Goal: Transaction & Acquisition: Obtain resource

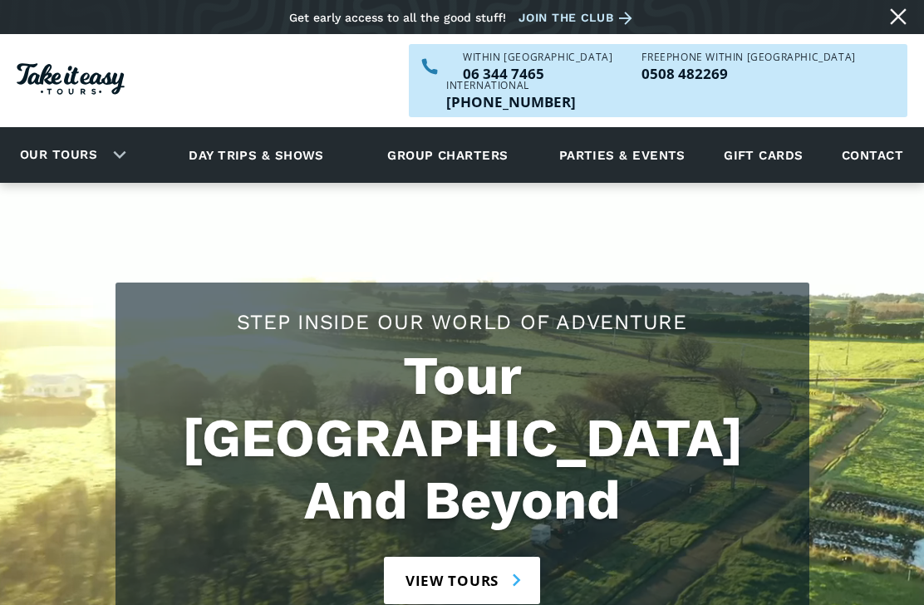
scroll to position [37, 0]
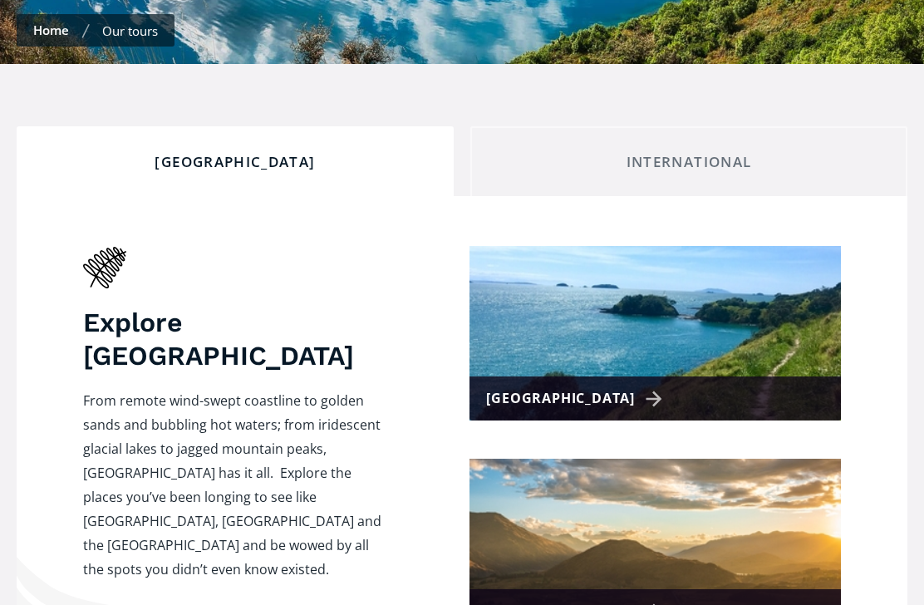
scroll to position [587, 0]
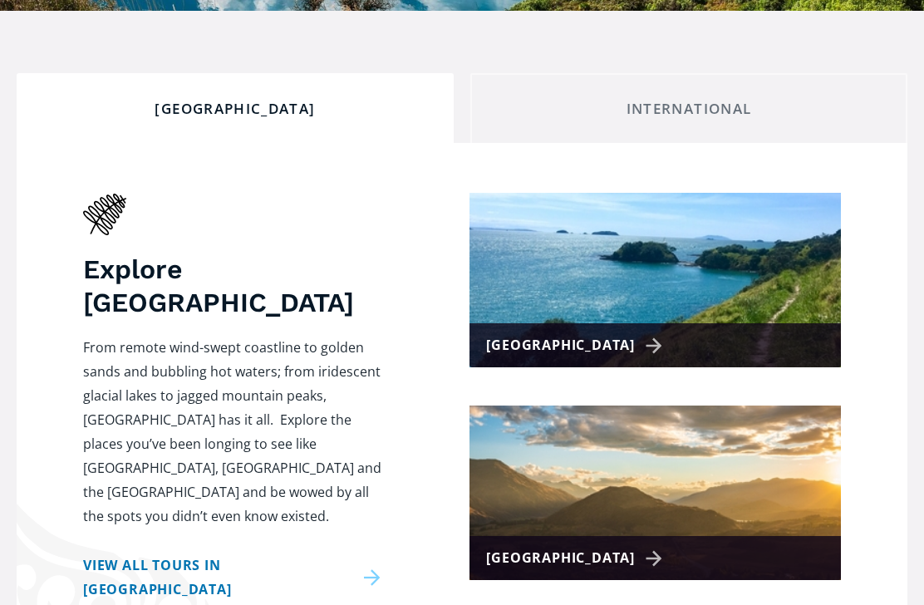
click at [729, 536] on div "[GEOGRAPHIC_DATA]" at bounding box center [654, 558] width 371 height 44
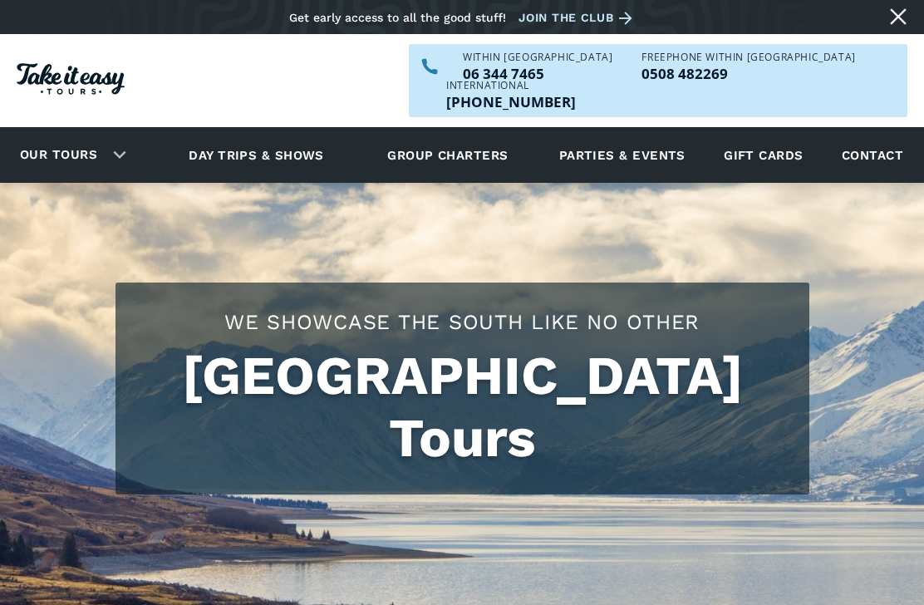
scroll to position [53, 0]
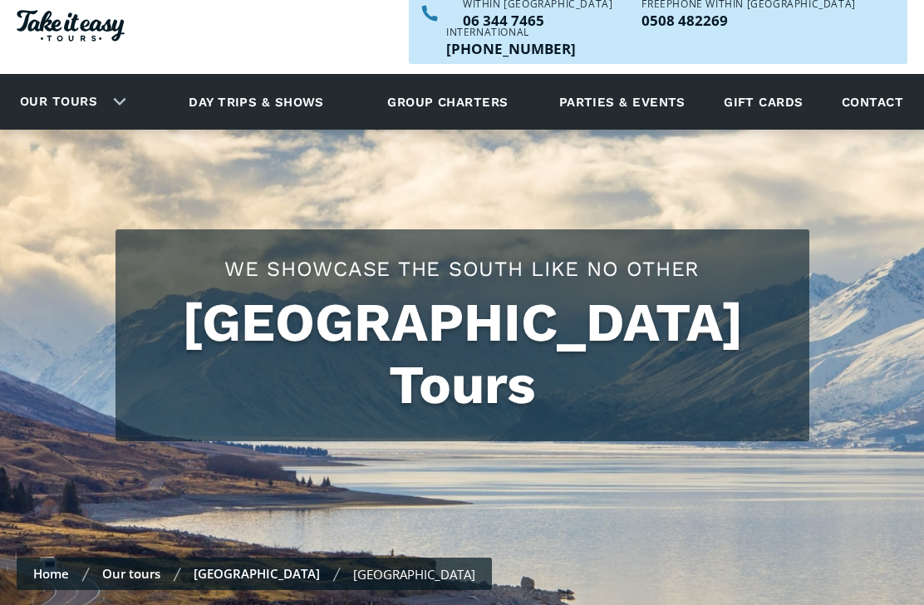
click at [130, 565] on link "Our tours" at bounding box center [131, 573] width 58 height 17
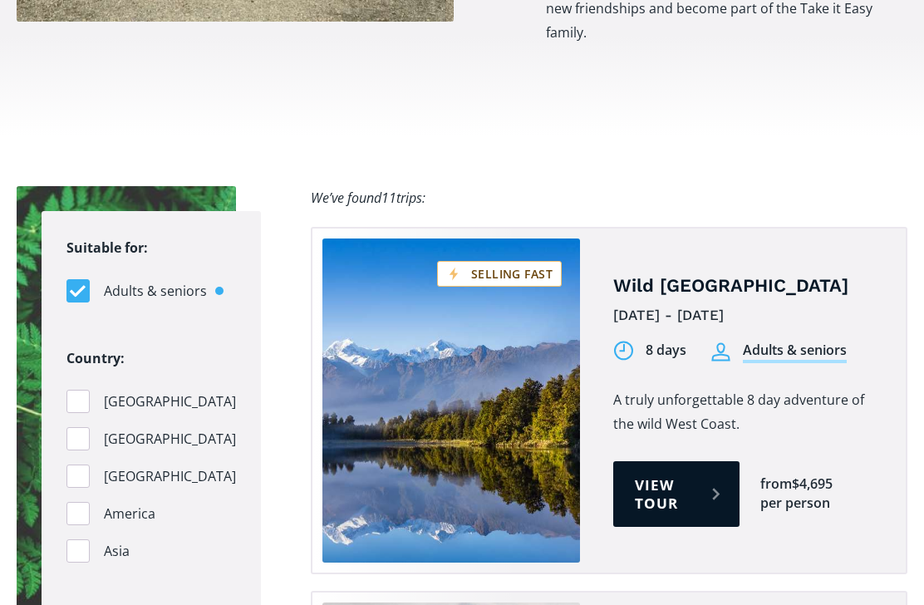
scroll to position [567, 0]
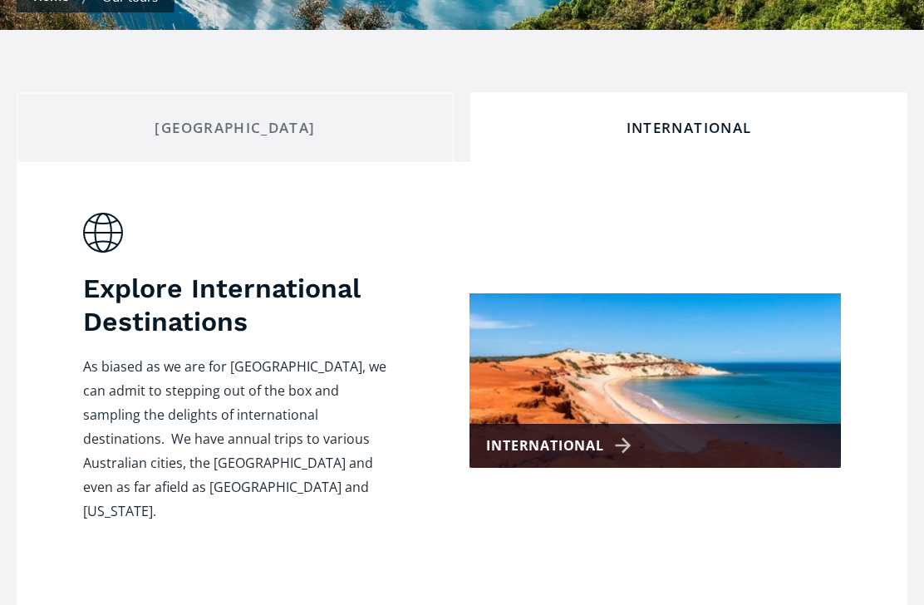
click at [758, 424] on div "International" at bounding box center [654, 446] width 371 height 44
click at [611, 434] on div "International" at bounding box center [561, 446] width 150 height 24
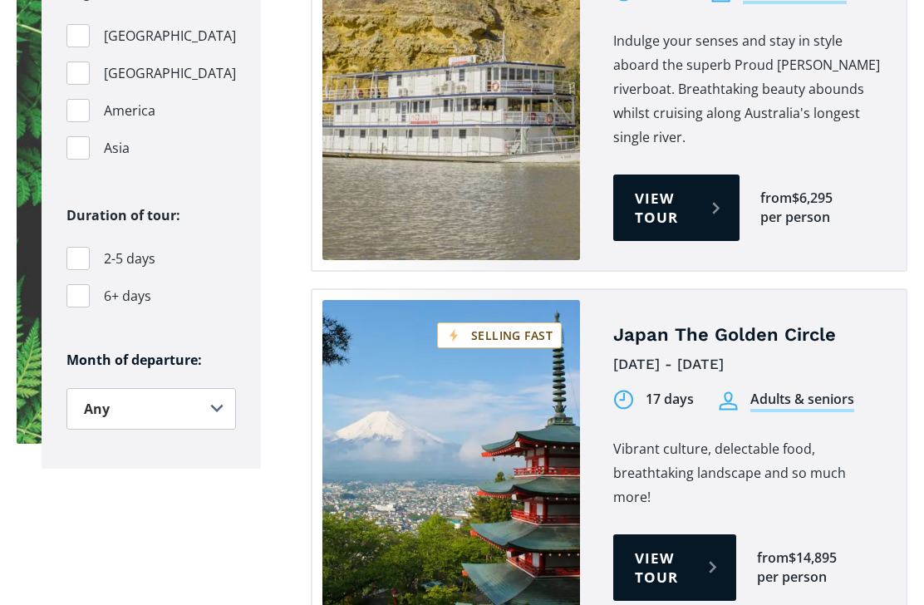
scroll to position [1276, 0]
click at [690, 534] on link "View tour" at bounding box center [674, 567] width 123 height 66
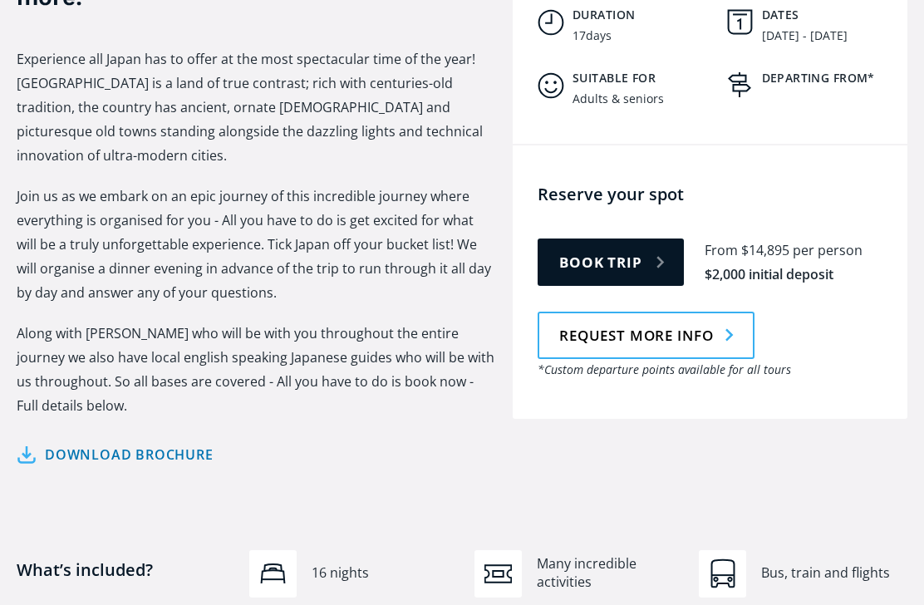
scroll to position [711, 0]
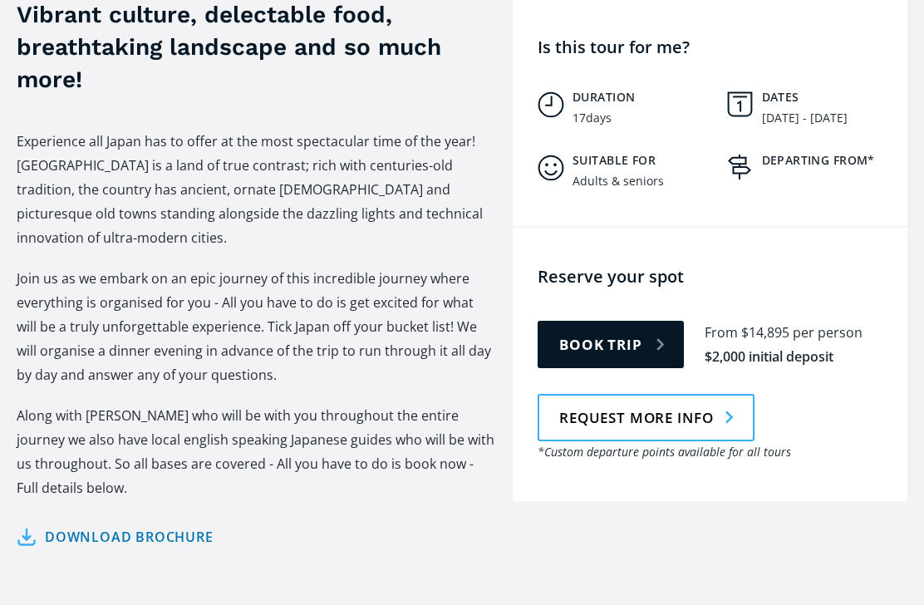
click at [84, 526] on link "Download brochure" at bounding box center [115, 538] width 197 height 24
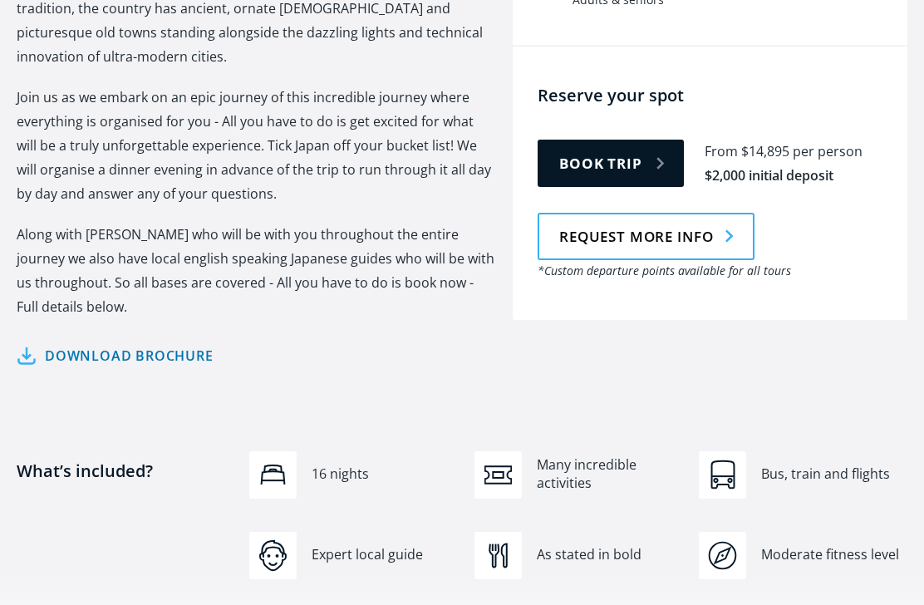
scroll to position [894, 0]
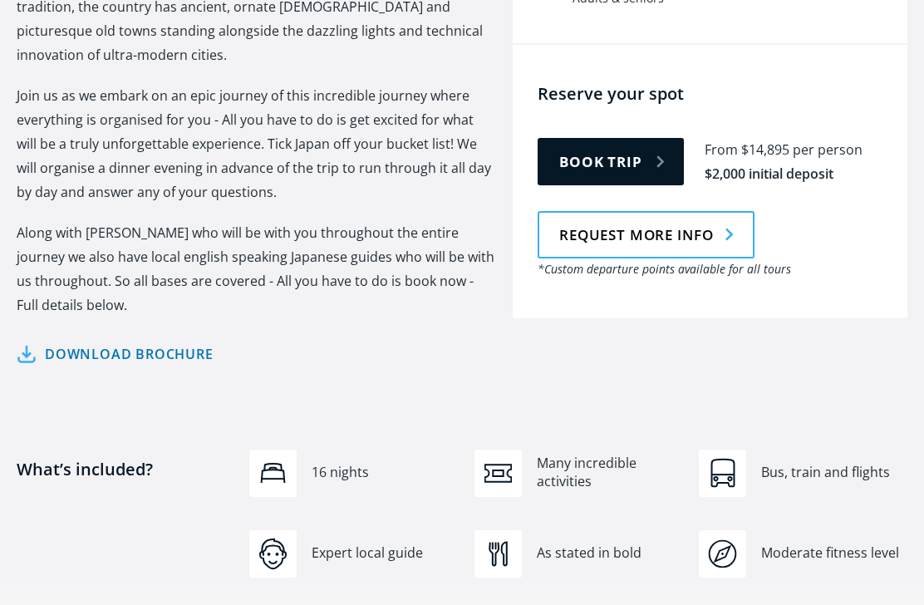
click at [863, 464] on div "Bus, train and flights" at bounding box center [834, 473] width 146 height 18
click at [80, 343] on link "Download brochure" at bounding box center [115, 355] width 197 height 24
